Goal: Task Accomplishment & Management: Manage account settings

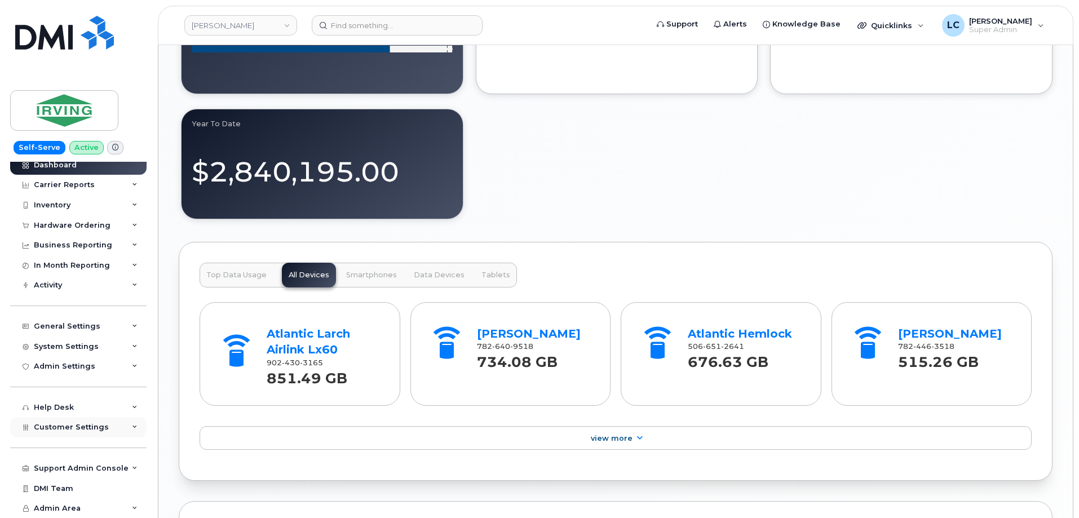
scroll to position [1093, 0]
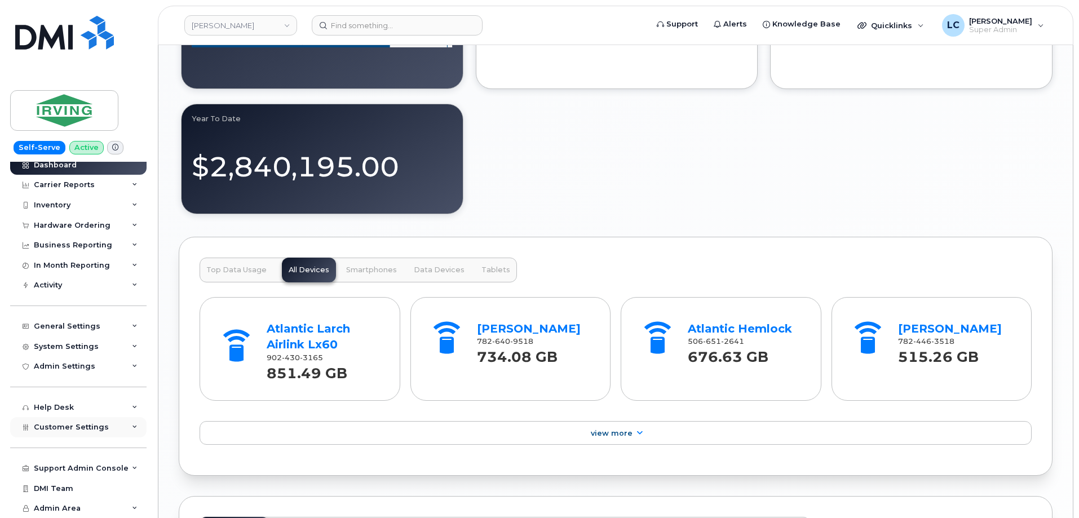
click at [100, 431] on span "Customer Settings" at bounding box center [71, 427] width 75 height 8
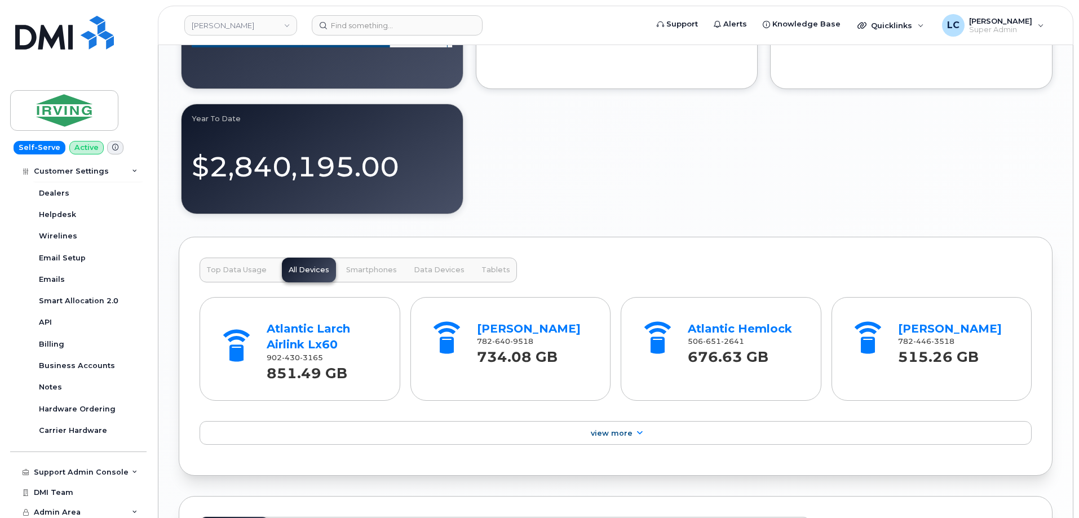
scroll to position [330, 0]
click at [92, 467] on div "Support Admin Console" at bounding box center [81, 468] width 95 height 9
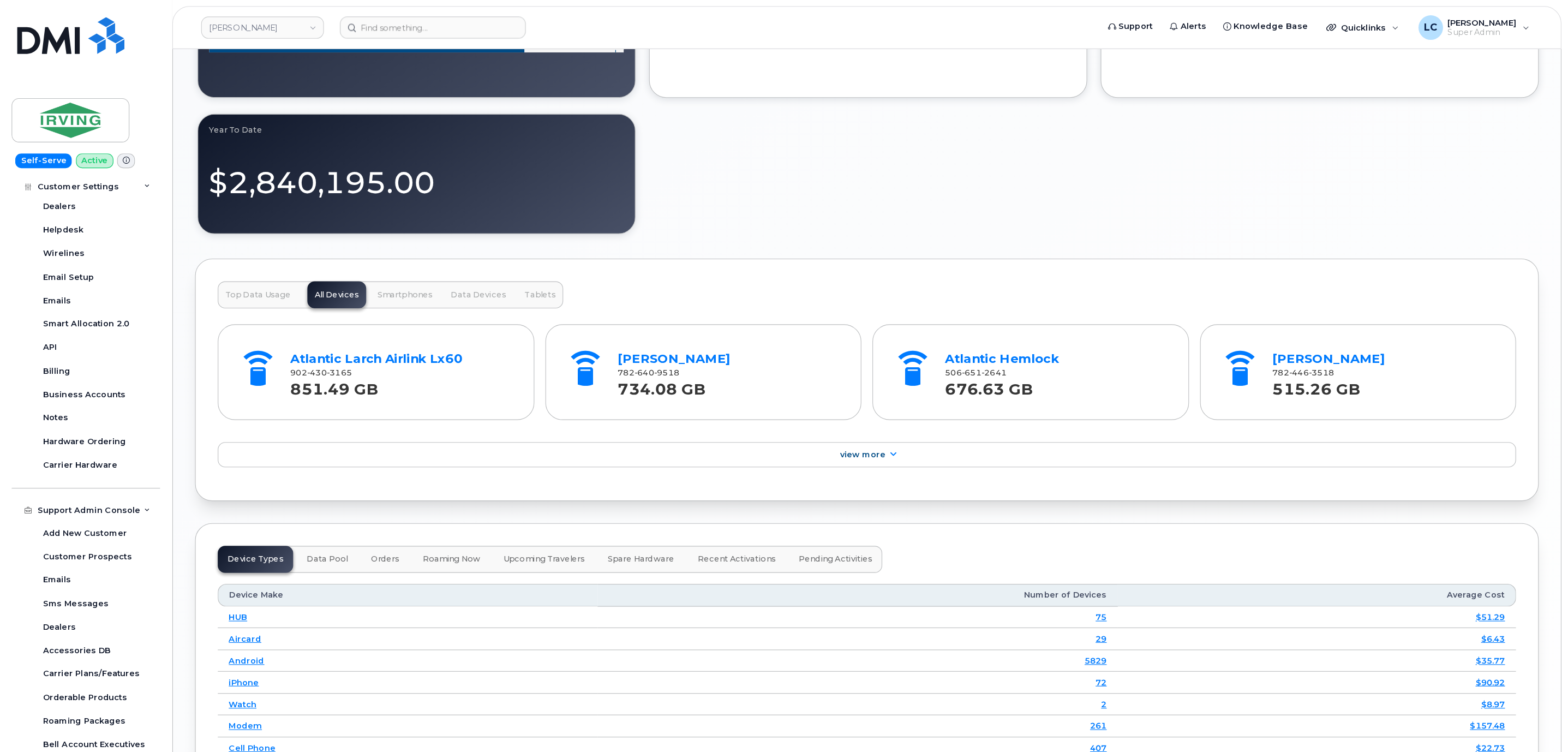
scroll to position [319, 0]
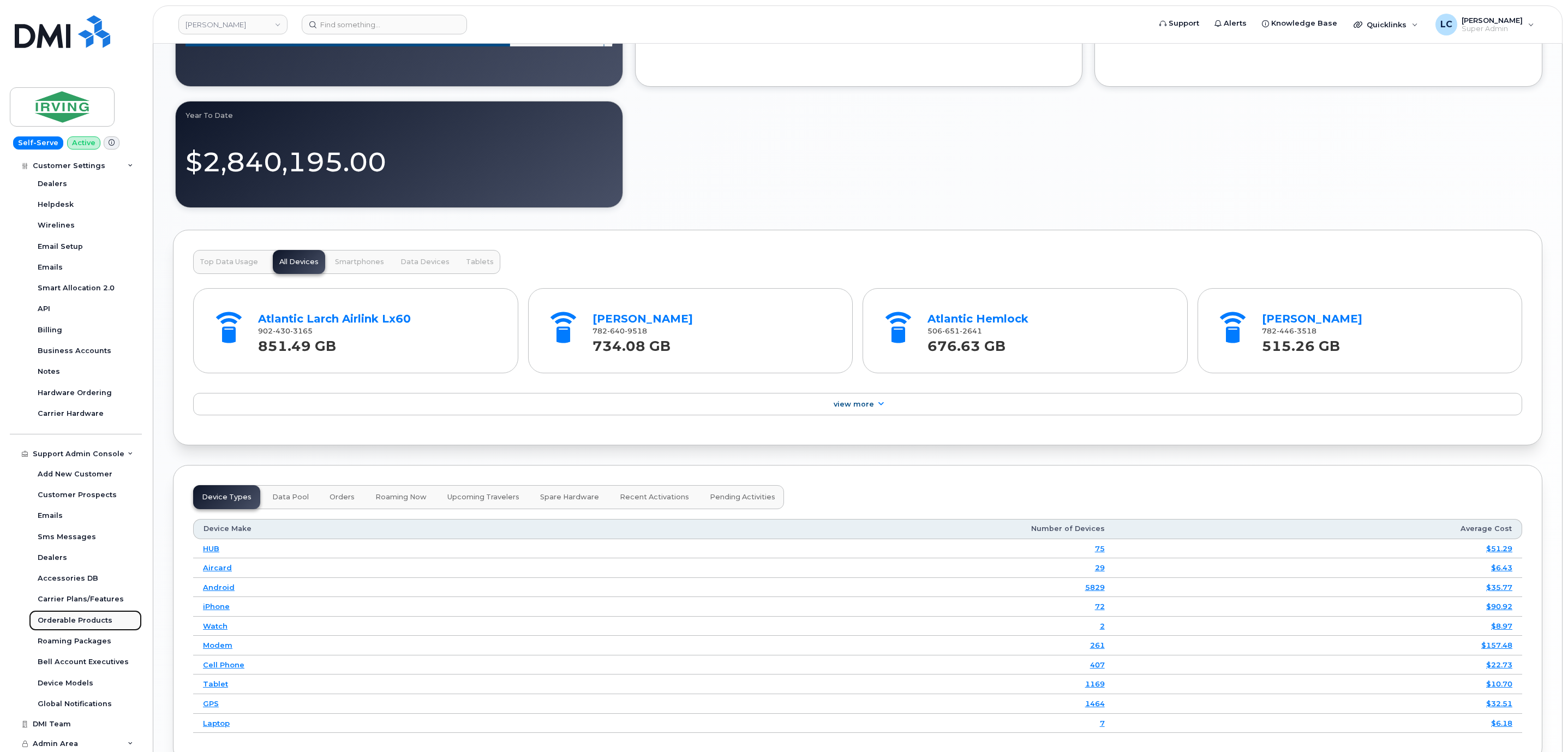
click at [84, 501] on div "Orderable Products" at bounding box center [74, 620] width 74 height 10
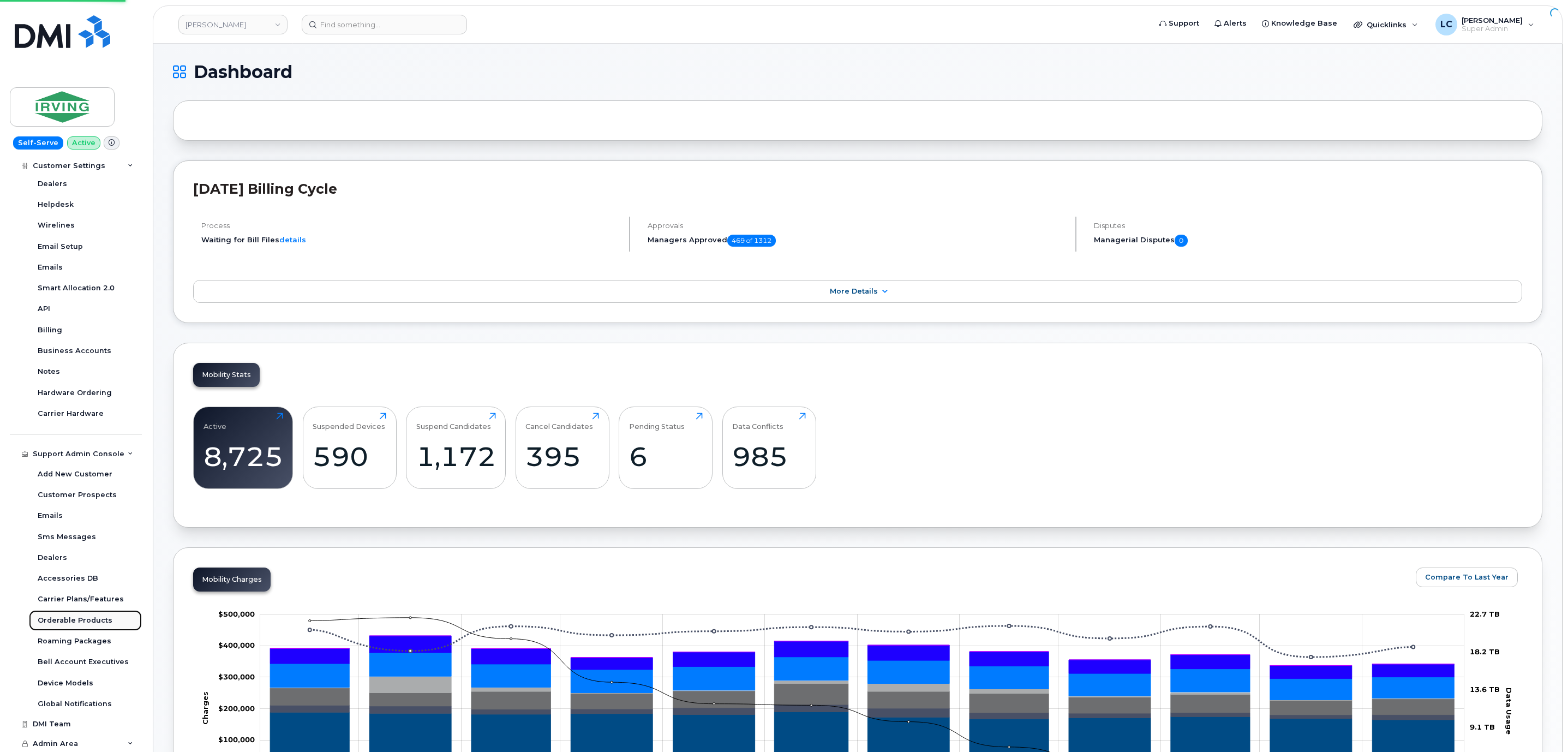
scroll to position [7, 0]
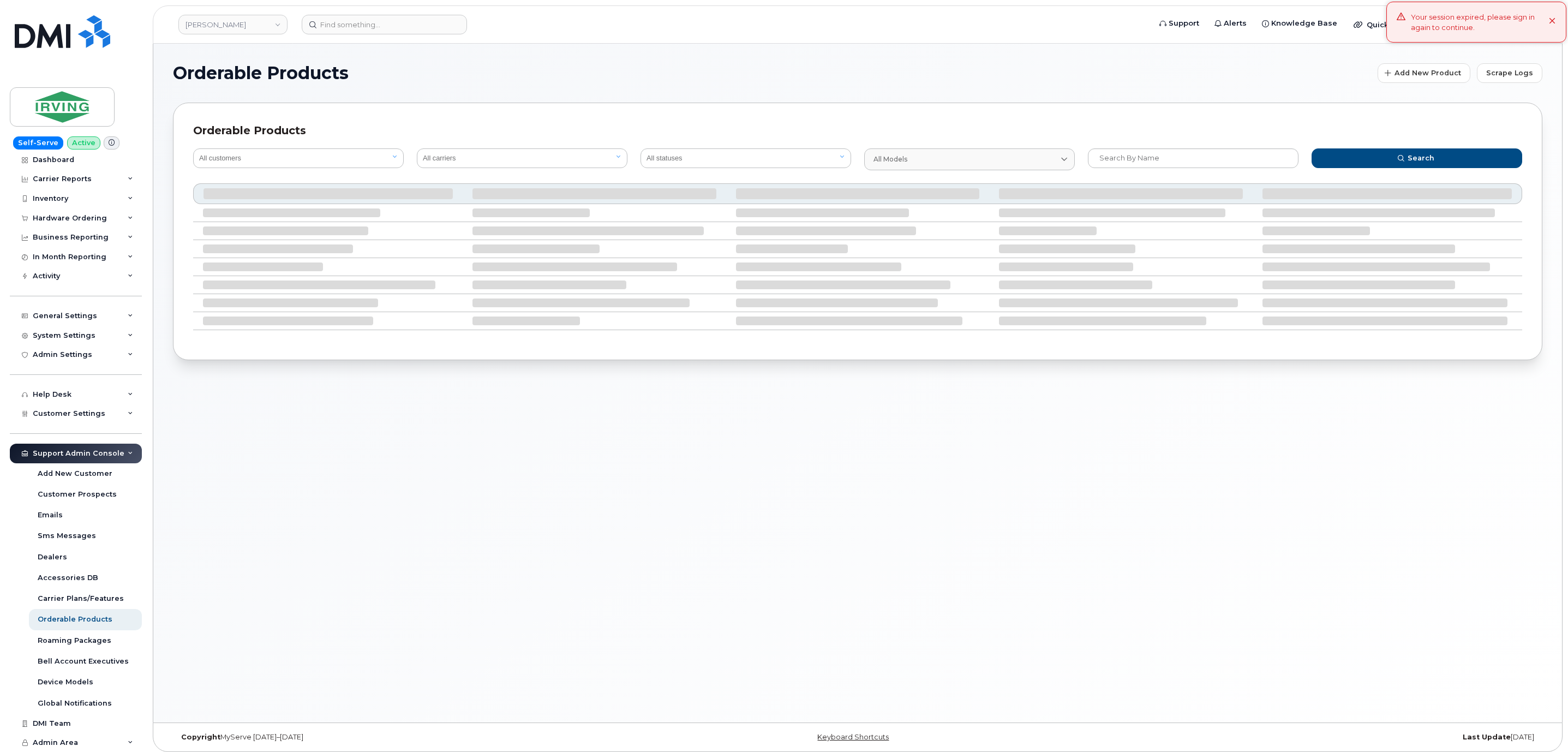
click at [1044, 16] on button at bounding box center [1552, 21] width 7 height 20
click at [1044, 161] on input "text" at bounding box center [1193, 158] width 211 height 19
paste input "64385256"
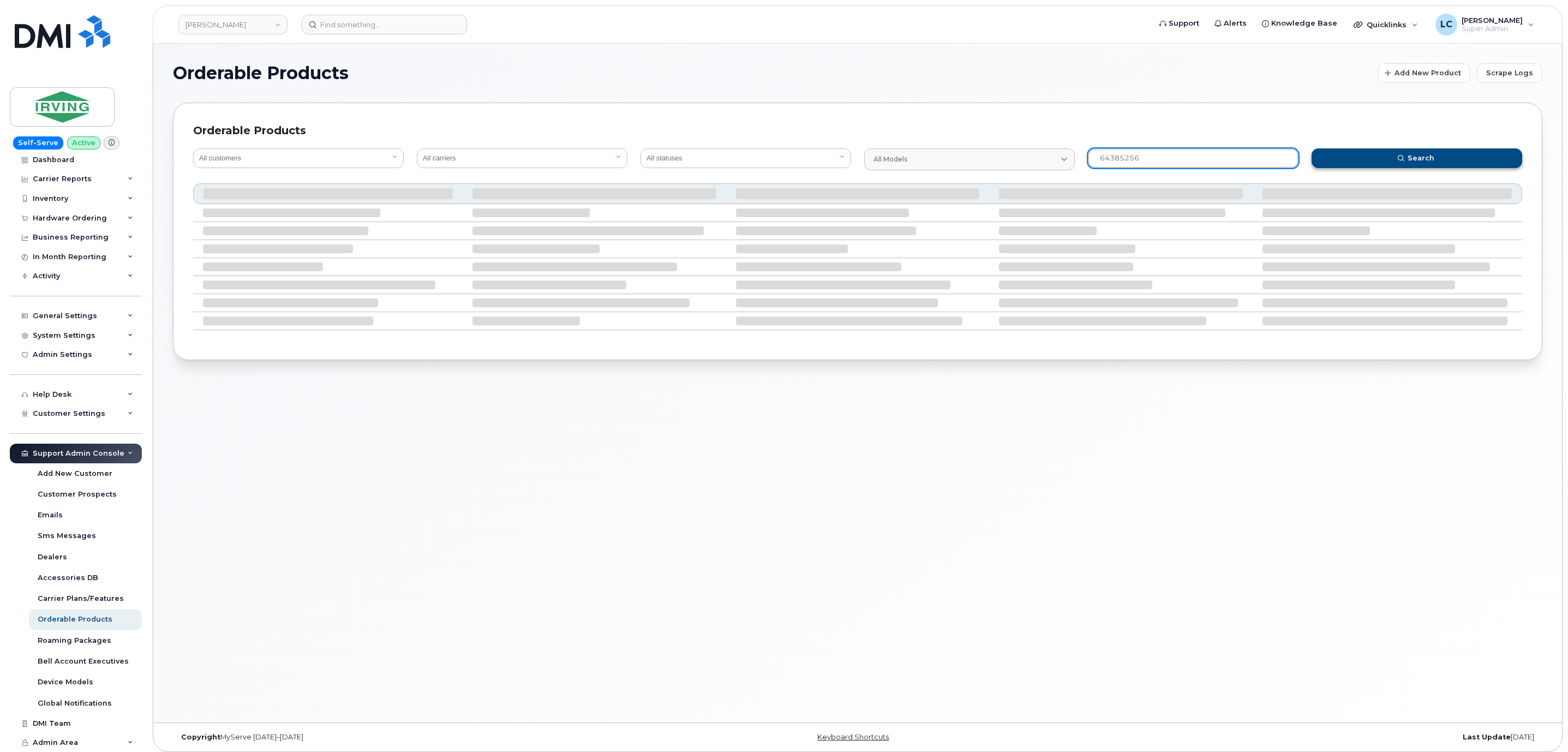
type input "64385256"
click at [1044, 165] on button "Search" at bounding box center [1417, 158] width 211 height 19
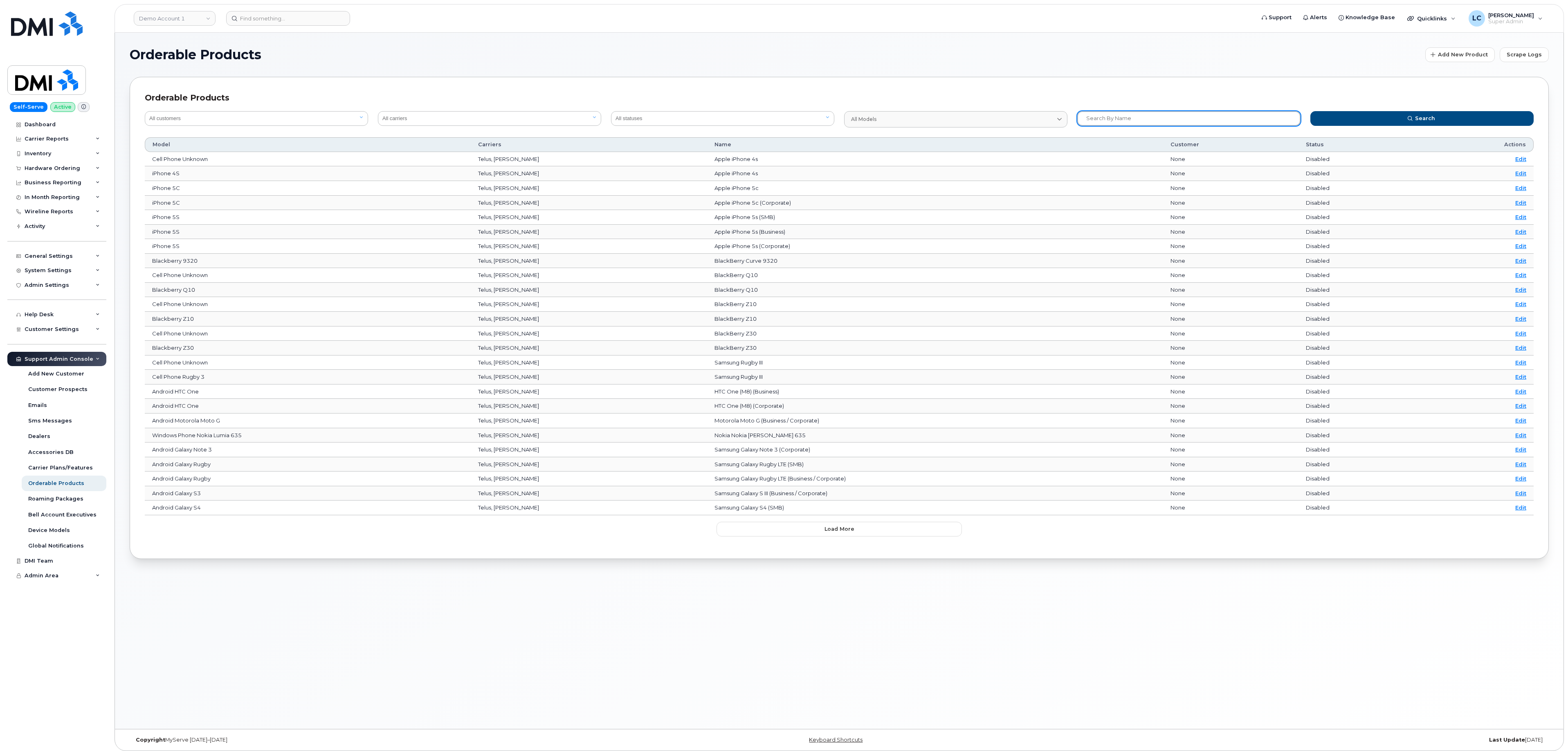
click at [1188, 119] on input "text" at bounding box center [1189, 118] width 223 height 14
paste input "64385256"
type input "64385256"
click at [1350, 124] on button "Search" at bounding box center [1422, 118] width 223 height 14
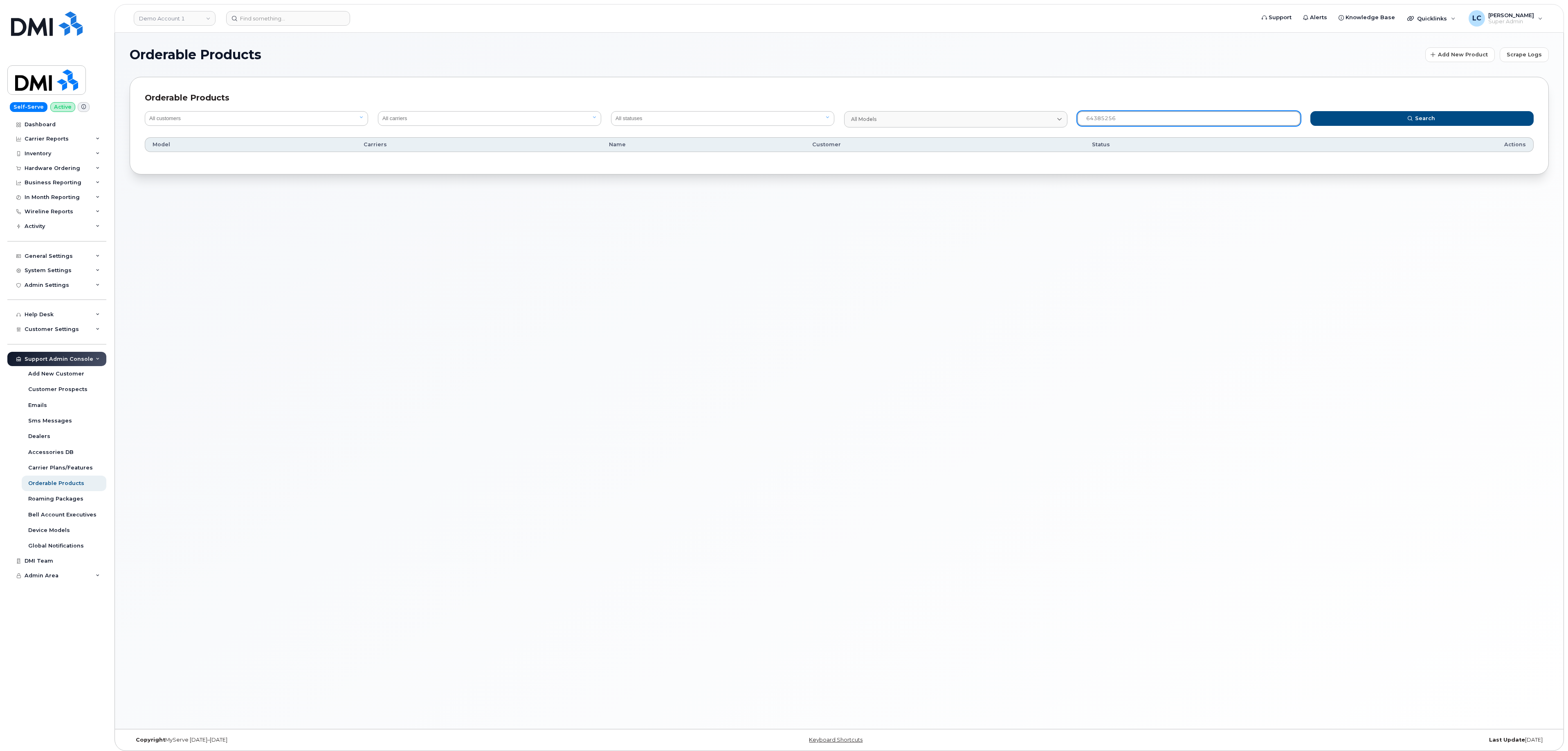
click at [1133, 114] on input "64385256" at bounding box center [1189, 118] width 223 height 14
drag, startPoint x: 1132, startPoint y: 115, endPoint x: 1031, endPoint y: 92, distance: 103.6
click at [1042, 105] on div "All customers Acadia Broadcasting Ltd Aecon Construction Group Inc Alberta Heal…" at bounding box center [839, 131] width 1389 height 56
click at [55, 449] on div "Accessories DB" at bounding box center [51, 452] width 46 height 7
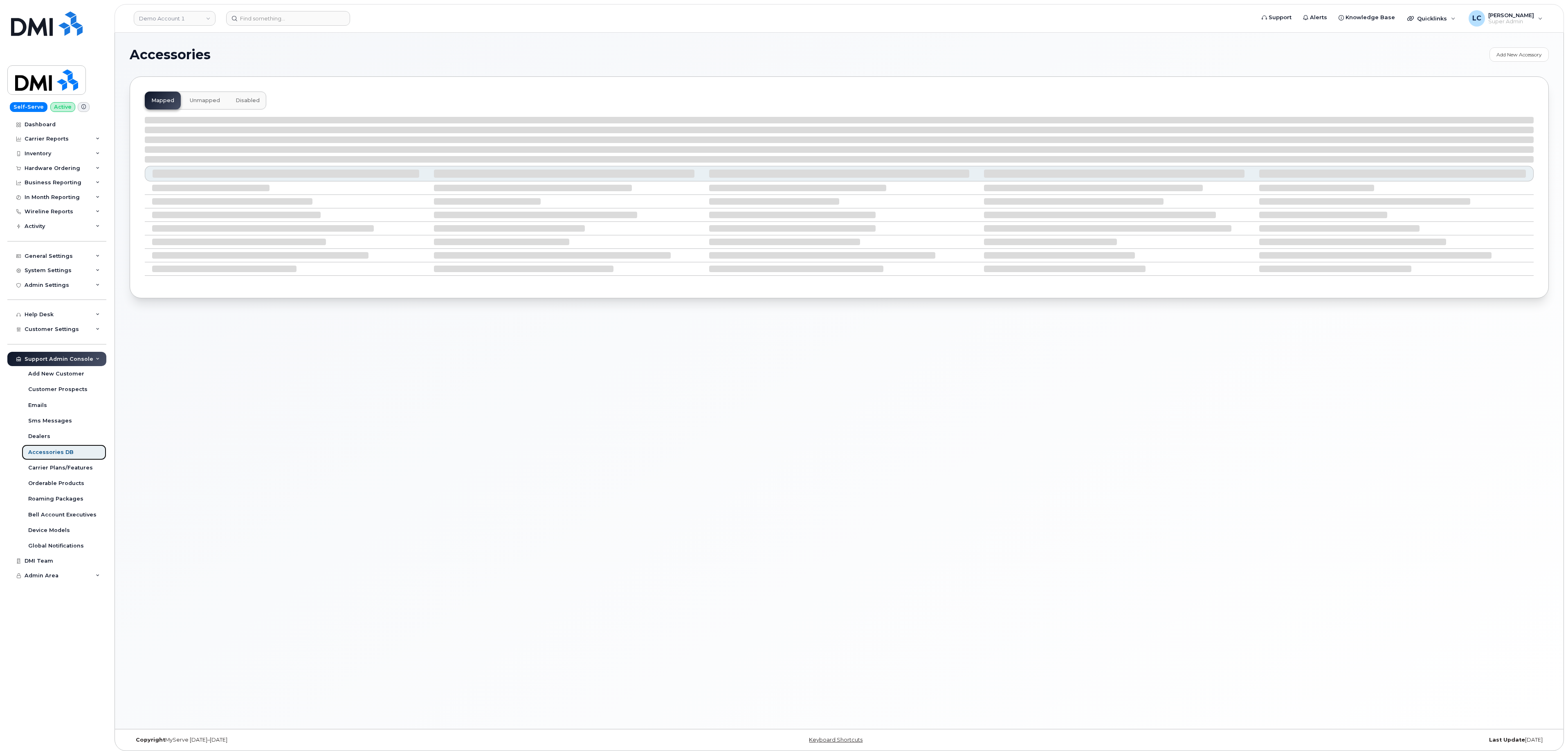
select select "null"
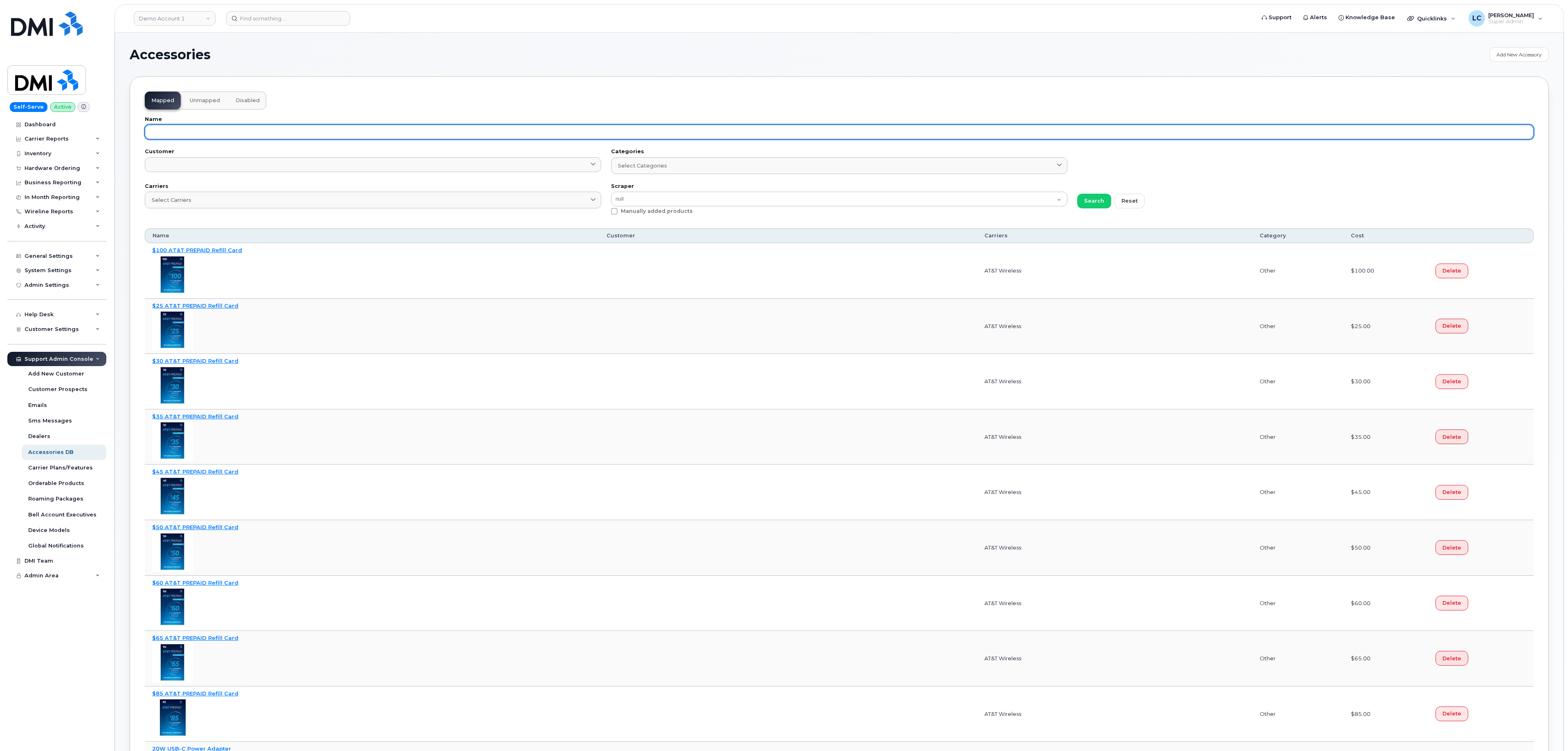
click at [430, 134] on input "text" at bounding box center [839, 132] width 1389 height 14
paste input "64385256"
type input "64385256"
click at [1077, 194] on button "Search" at bounding box center [1094, 201] width 34 height 14
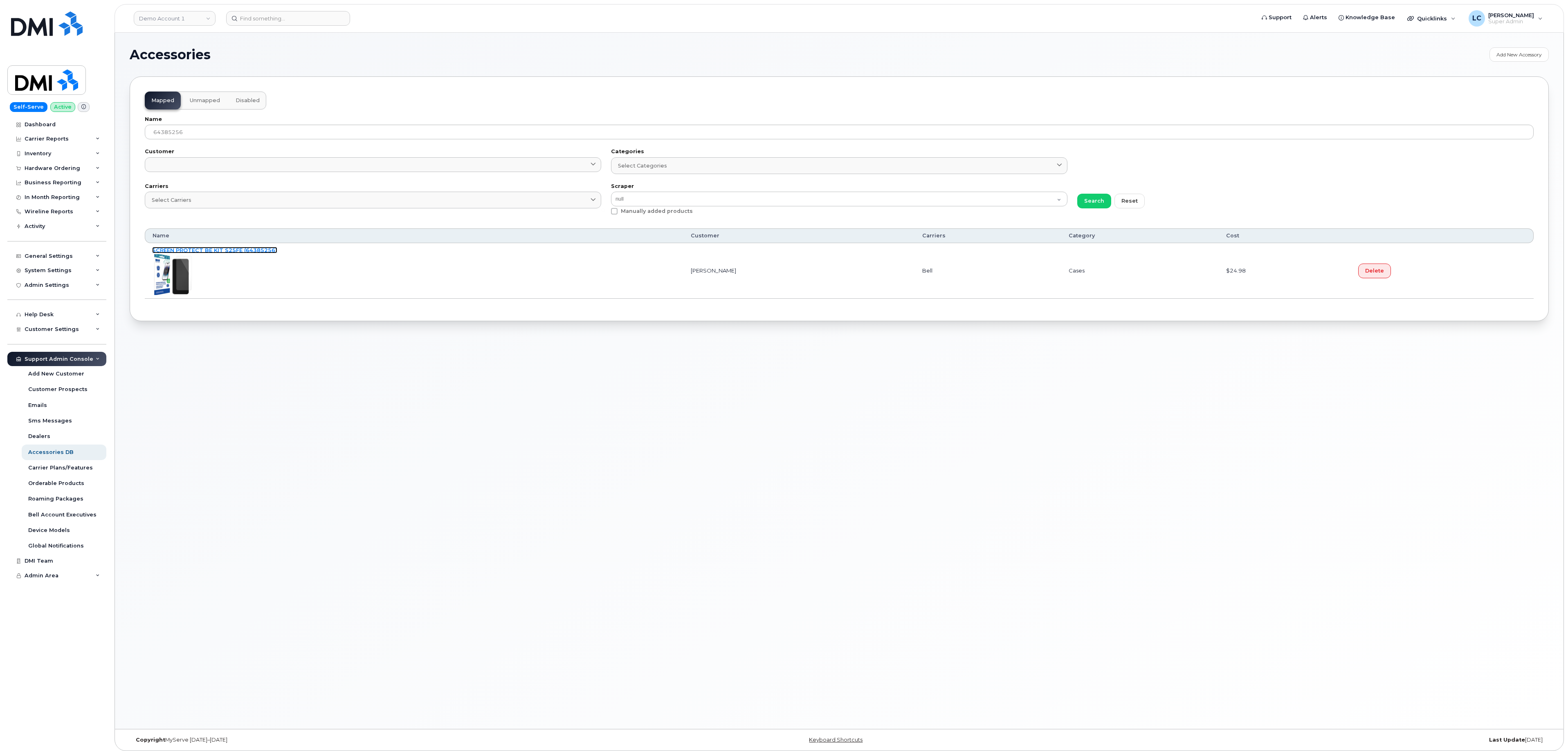
click at [260, 254] on link "SCREEN PROTECT BE KIT S25FE (64385256)" at bounding box center [215, 250] width 125 height 7
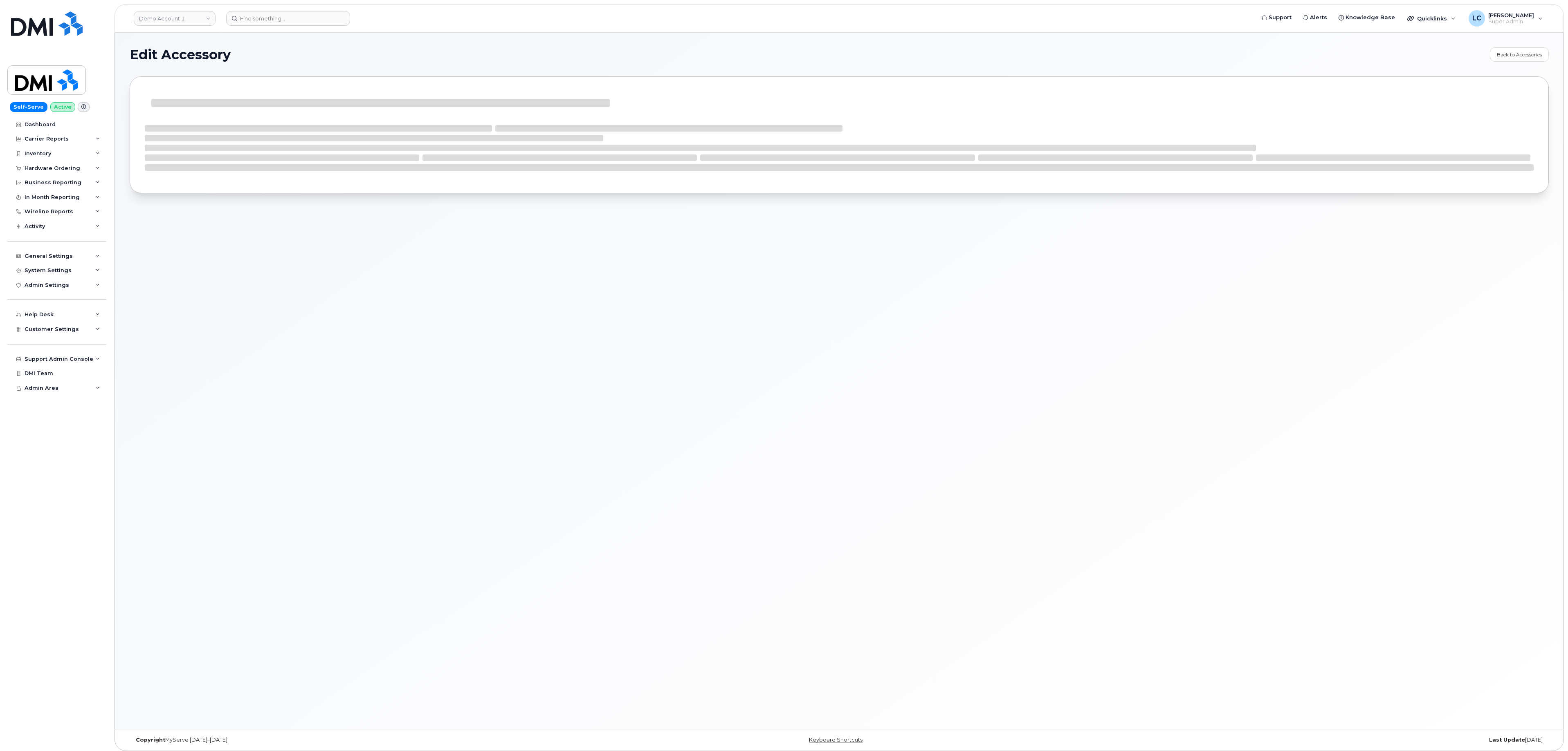
select select "Cases"
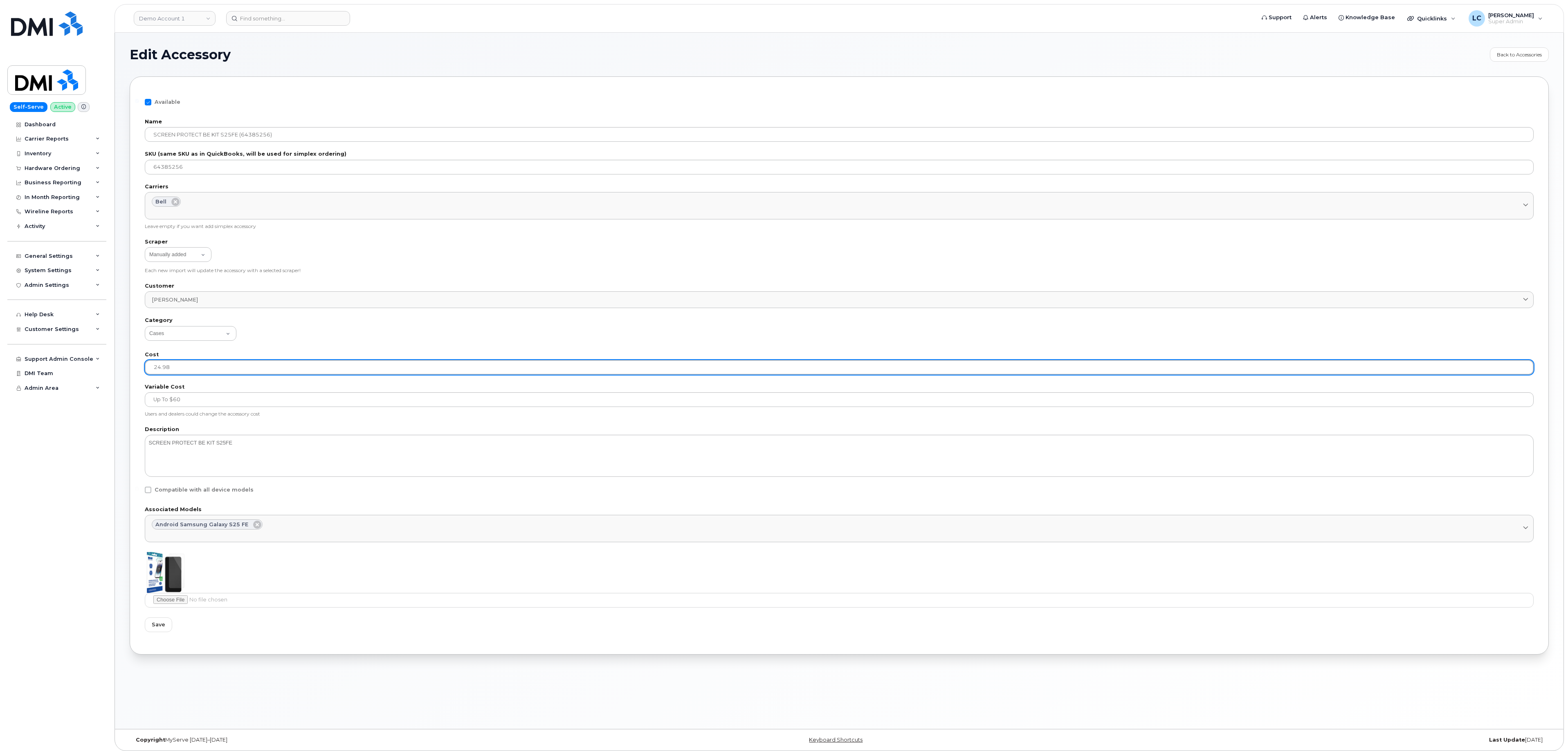
click at [186, 366] on input "24.98" at bounding box center [839, 368] width 1389 height 14
type input "24.99"
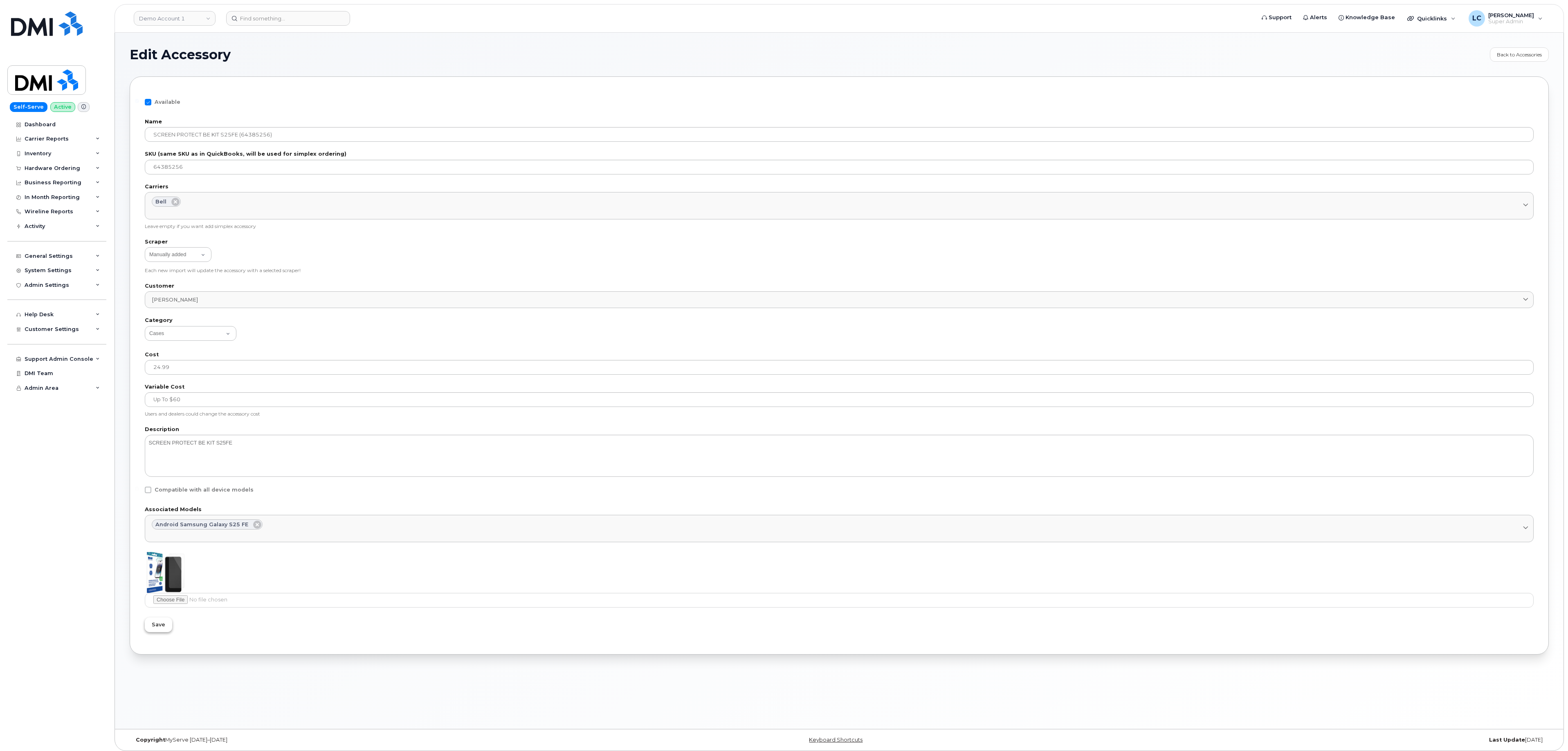
click at [154, 628] on span "Save" at bounding box center [158, 625] width 14 height 8
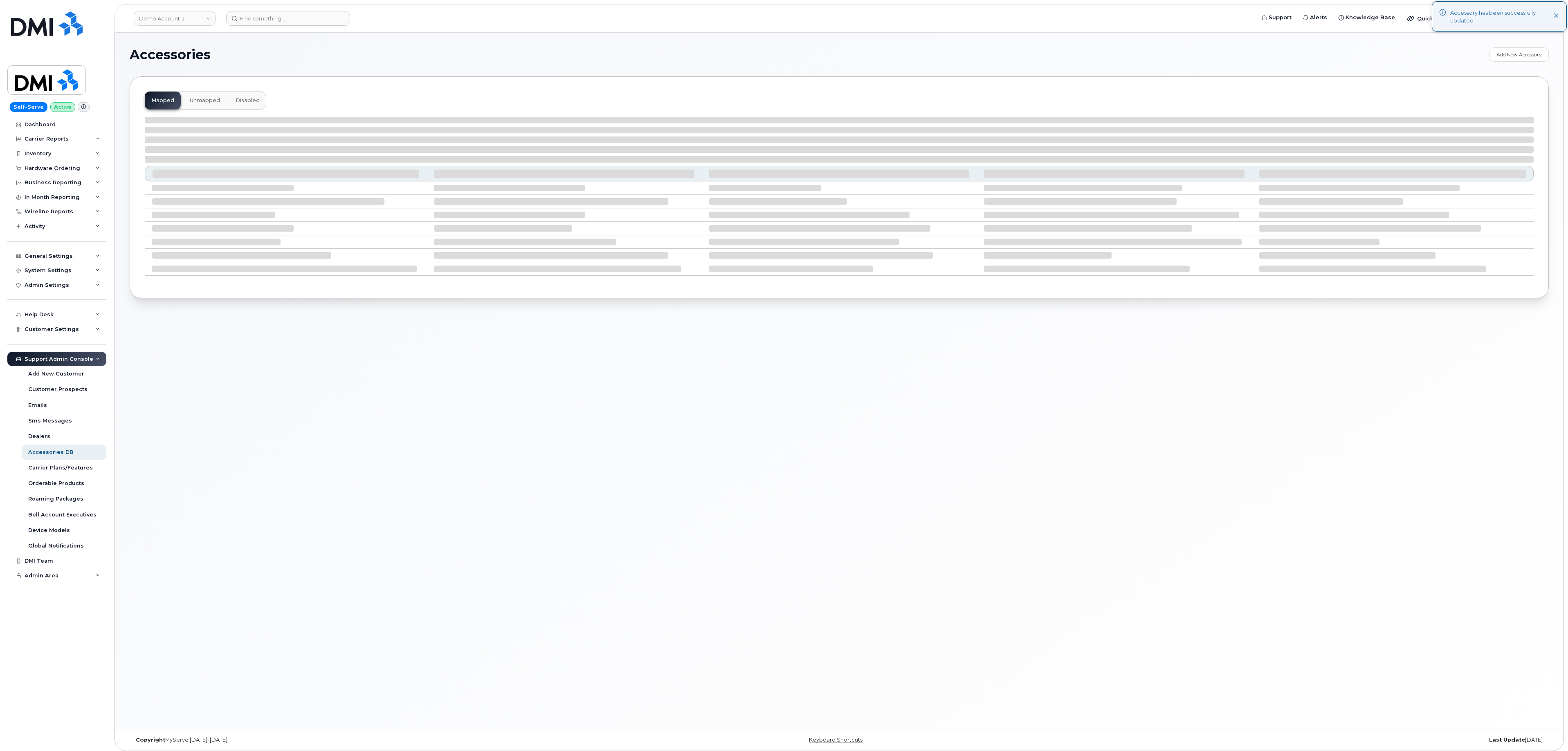
select select "null"
